Goal: Find specific page/section: Find specific page/section

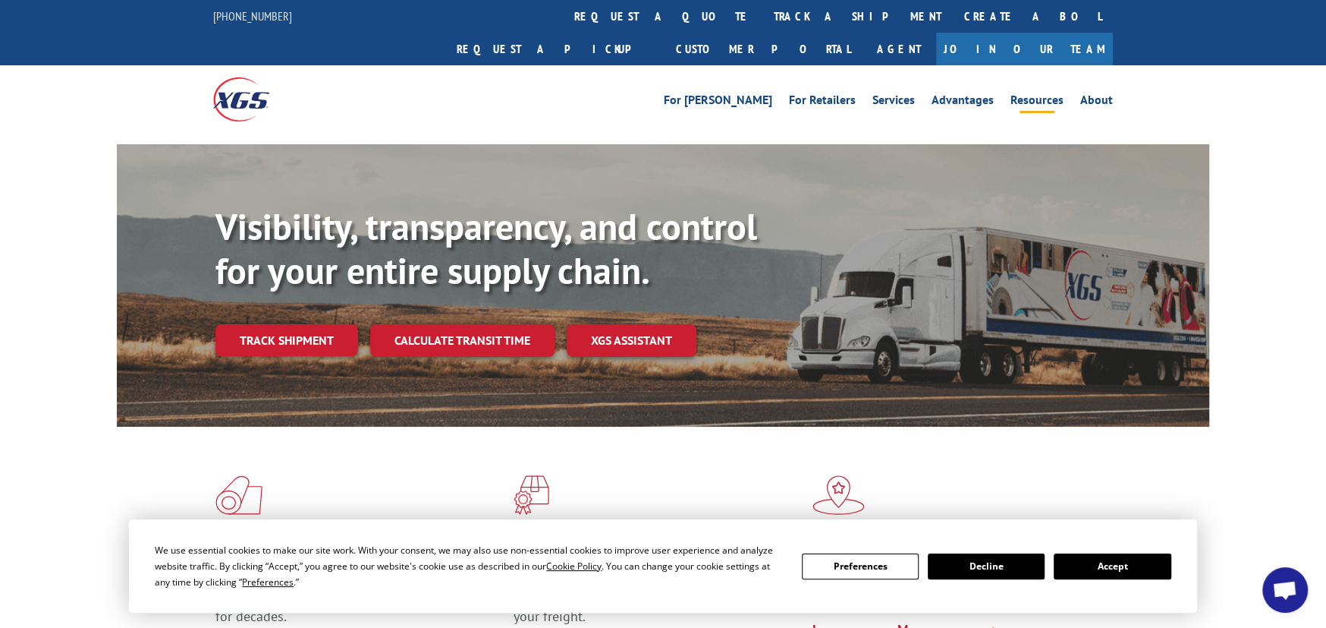
click at [1050, 94] on link "Resources" at bounding box center [1037, 102] width 53 height 17
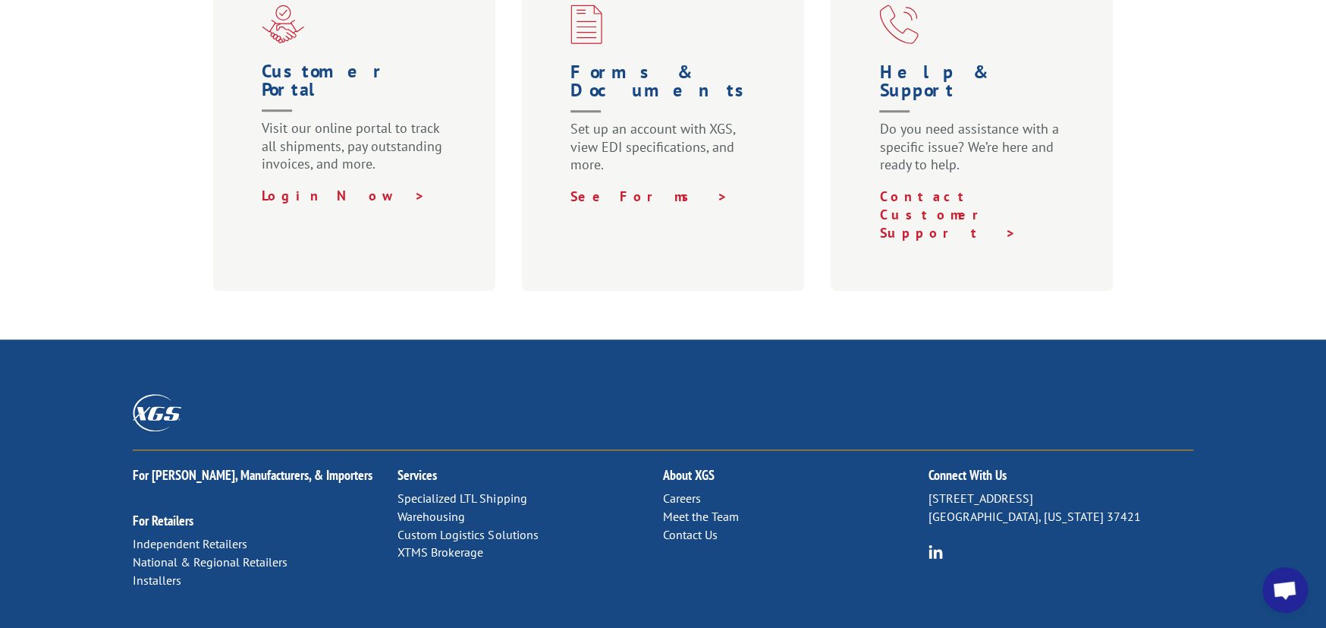
scroll to position [1041, 0]
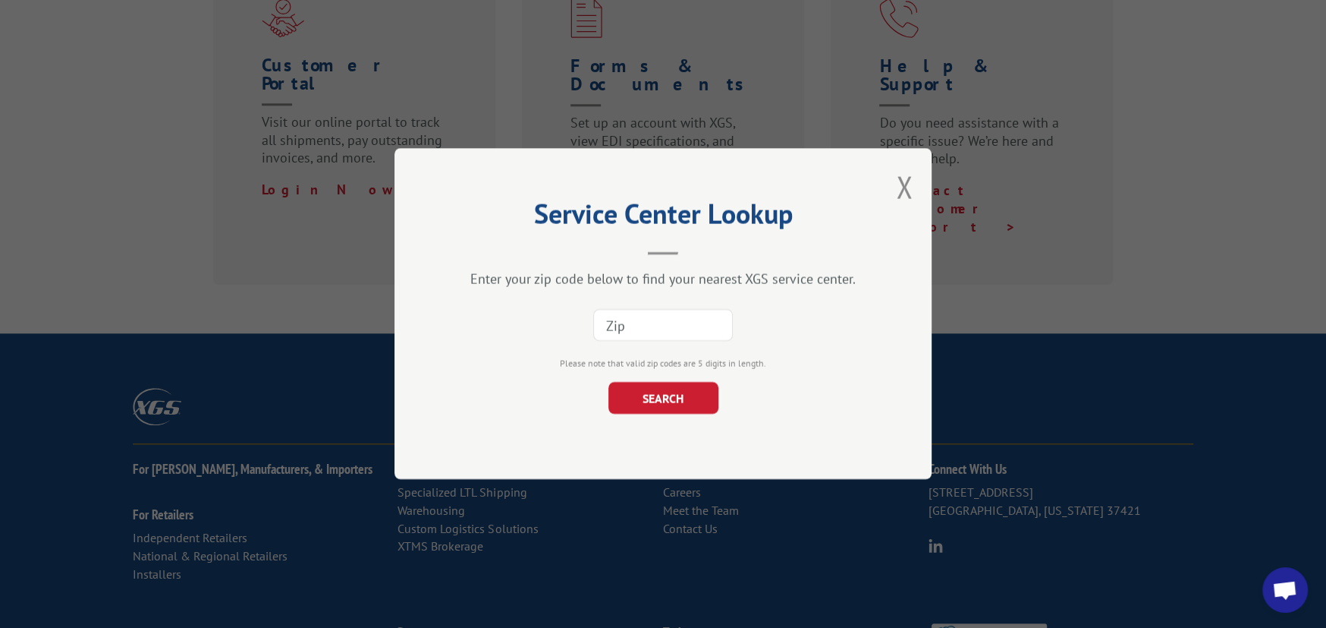
click at [628, 325] on input at bounding box center [663, 326] width 140 height 32
type input "60090"
click at [672, 403] on button "SEARCH" at bounding box center [664, 398] width 110 height 32
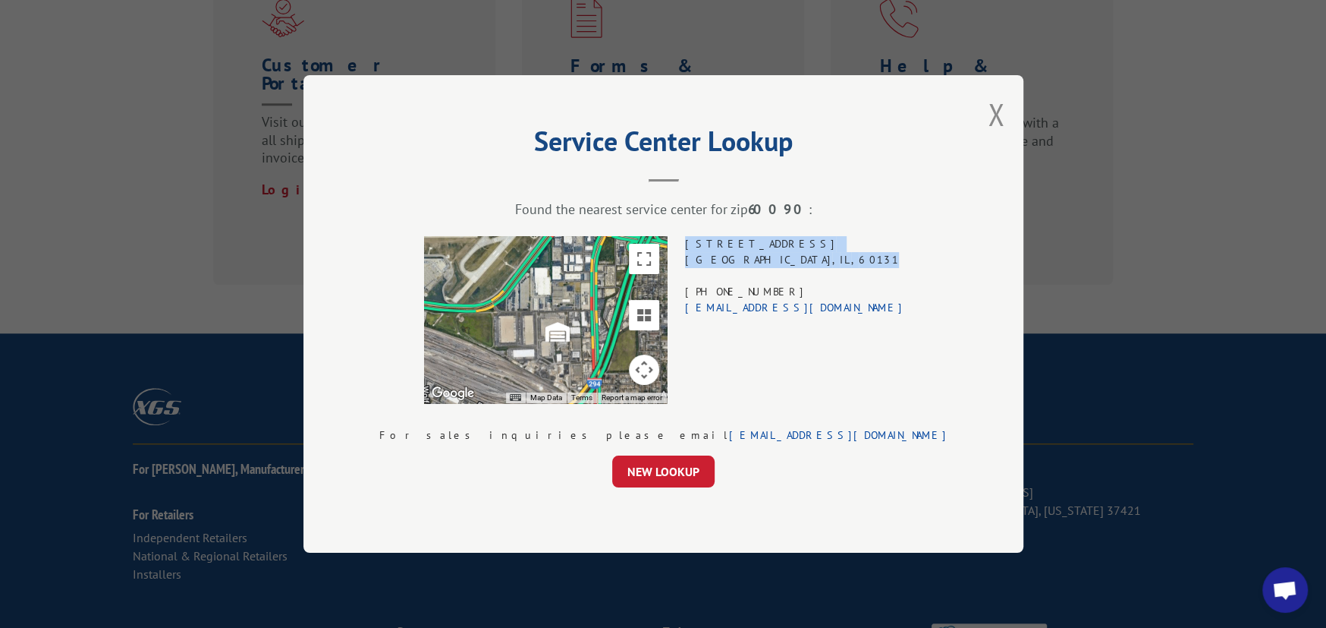
drag, startPoint x: 845, startPoint y: 257, endPoint x: 725, endPoint y: 245, distance: 119.8
click at [725, 245] on div "10601 SEYMOUR AVE STE 400 FRANKLIN PARK , IL , 60131 (708) 331-2989 xgschicago@…" at bounding box center [793, 319] width 219 height 167
copy div "10601 SEYMOUR AVE STE 400 FRANKLIN PARK , IL , 60131"
click at [988, 107] on button "Close modal" at bounding box center [996, 114] width 17 height 40
